Goal: Information Seeking & Learning: Learn about a topic

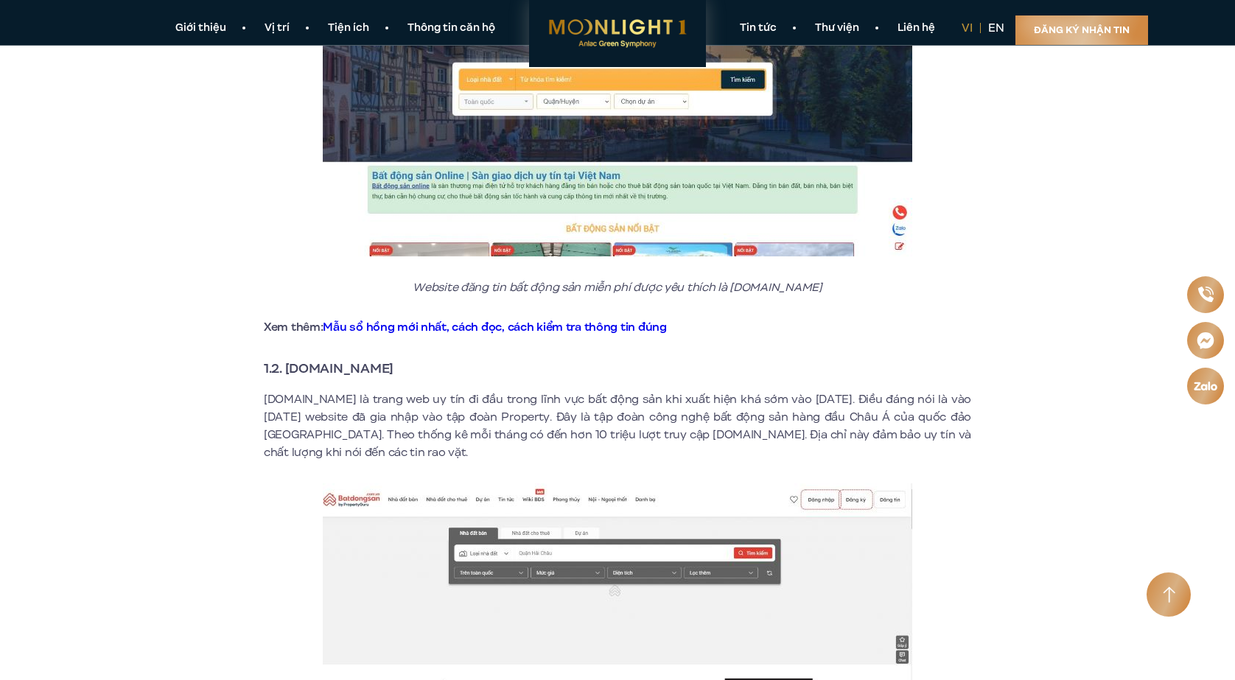
scroll to position [737, 0]
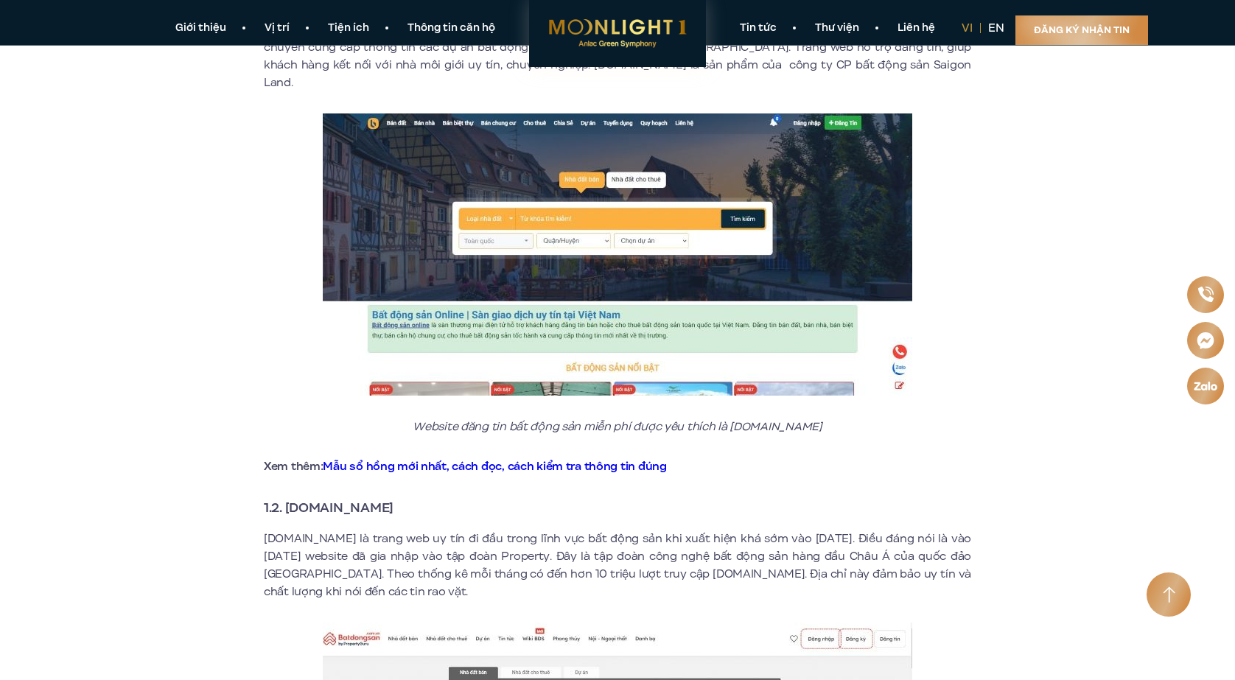
click at [534, 458] on link "Mẫu sổ hồng mới nhất, cách đọc, cách kiểm tra thông tin đúng" at bounding box center [494, 466] width 343 height 16
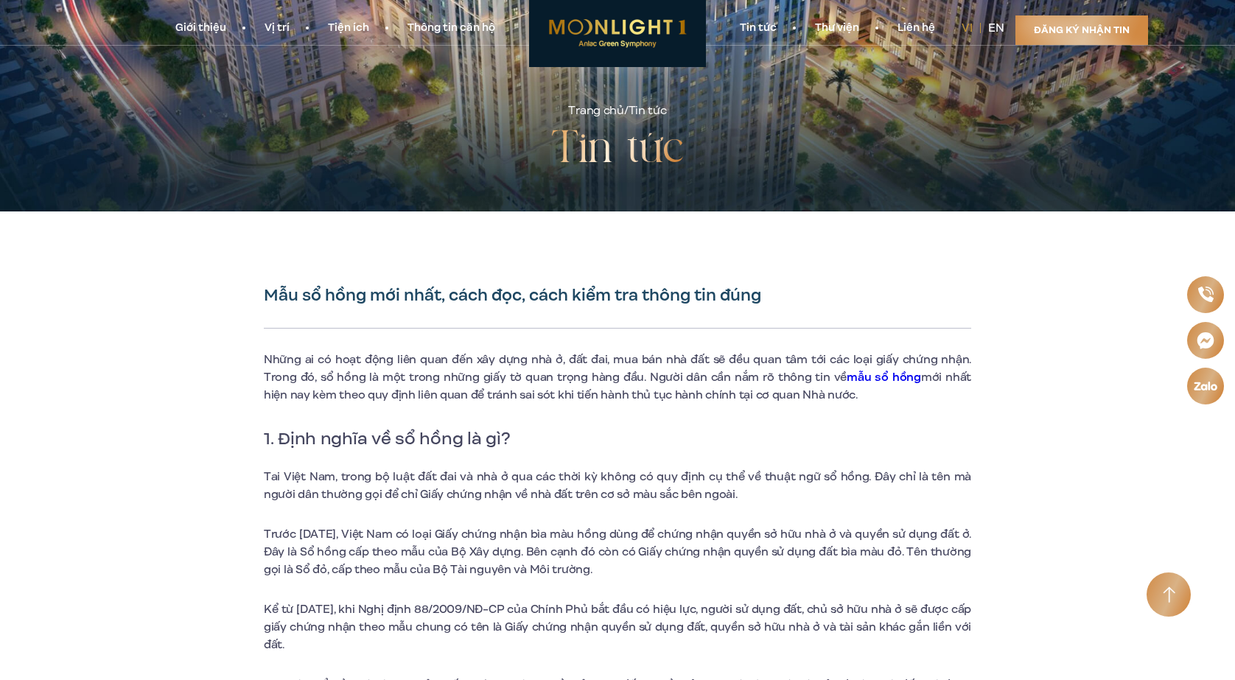
scroll to position [295, 0]
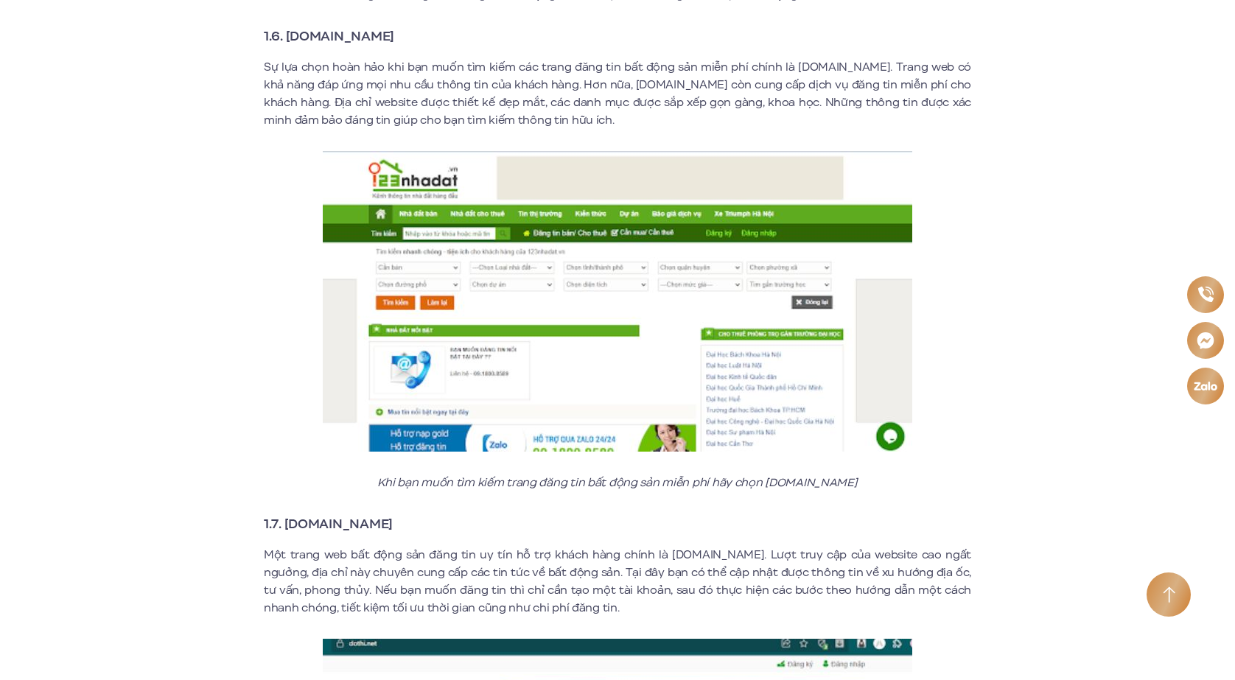
scroll to position [3685, 0]
